Goal: Task Accomplishment & Management: Manage account settings

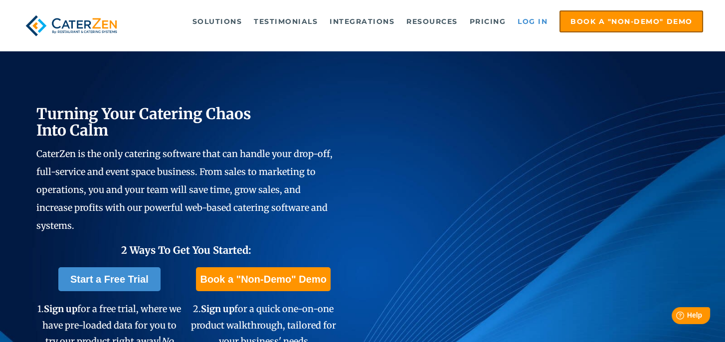
click at [525, 21] on link "Log in" at bounding box center [533, 21] width 40 height 20
click at [528, 20] on link "Log in" at bounding box center [533, 21] width 40 height 20
click at [536, 14] on link "Log in" at bounding box center [533, 21] width 40 height 20
click at [528, 21] on link "Log in" at bounding box center [533, 21] width 40 height 20
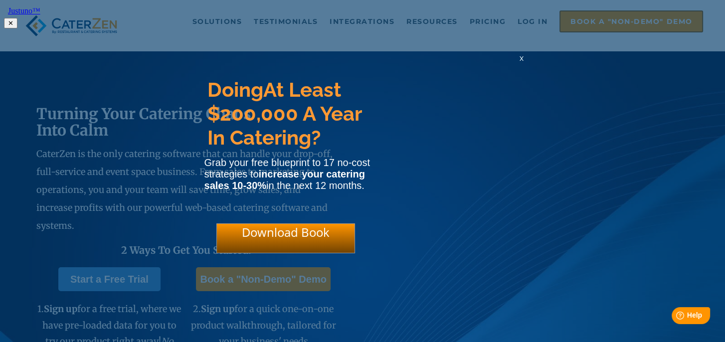
click at [522, 62] on span "x" at bounding box center [522, 57] width 4 height 9
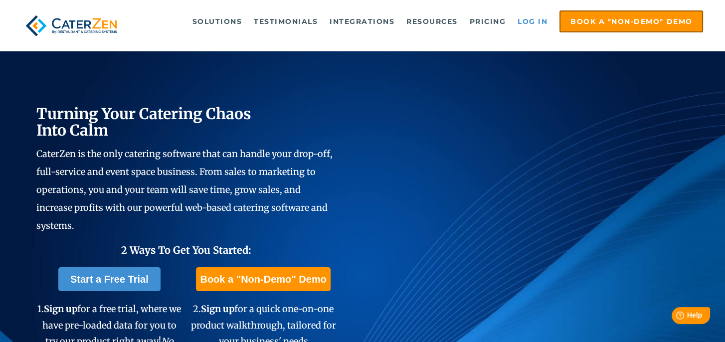
click at [530, 18] on link "Log in" at bounding box center [533, 21] width 40 height 20
click at [526, 19] on link "Log in" at bounding box center [533, 21] width 40 height 20
